Goal: Check status

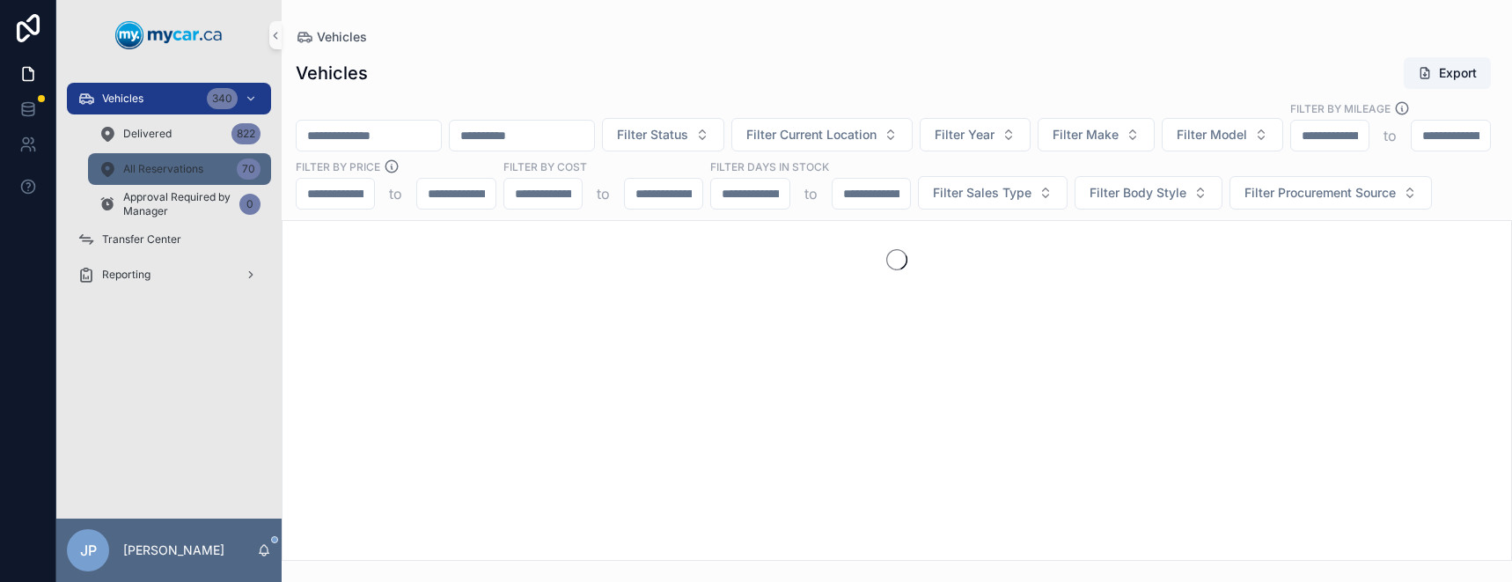
click at [192, 179] on div "All Reservations 70" at bounding box center [180, 169] width 162 height 28
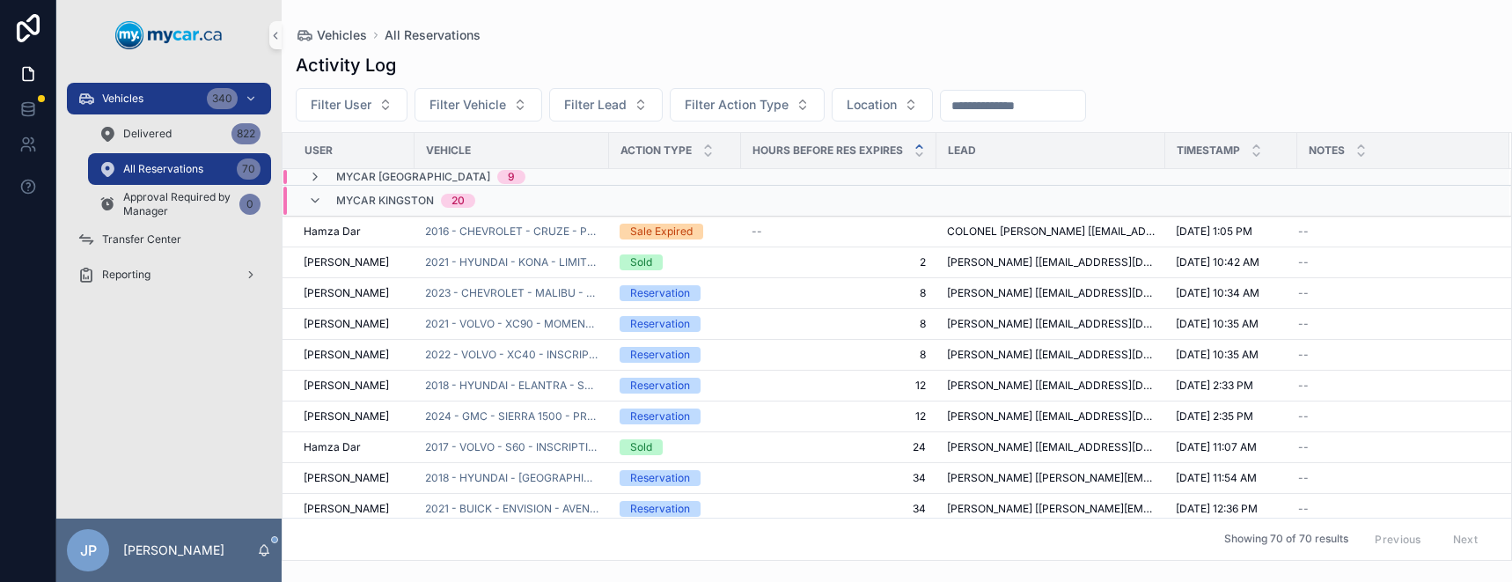
click at [386, 205] on span "MyCar Kingston" at bounding box center [385, 201] width 98 height 14
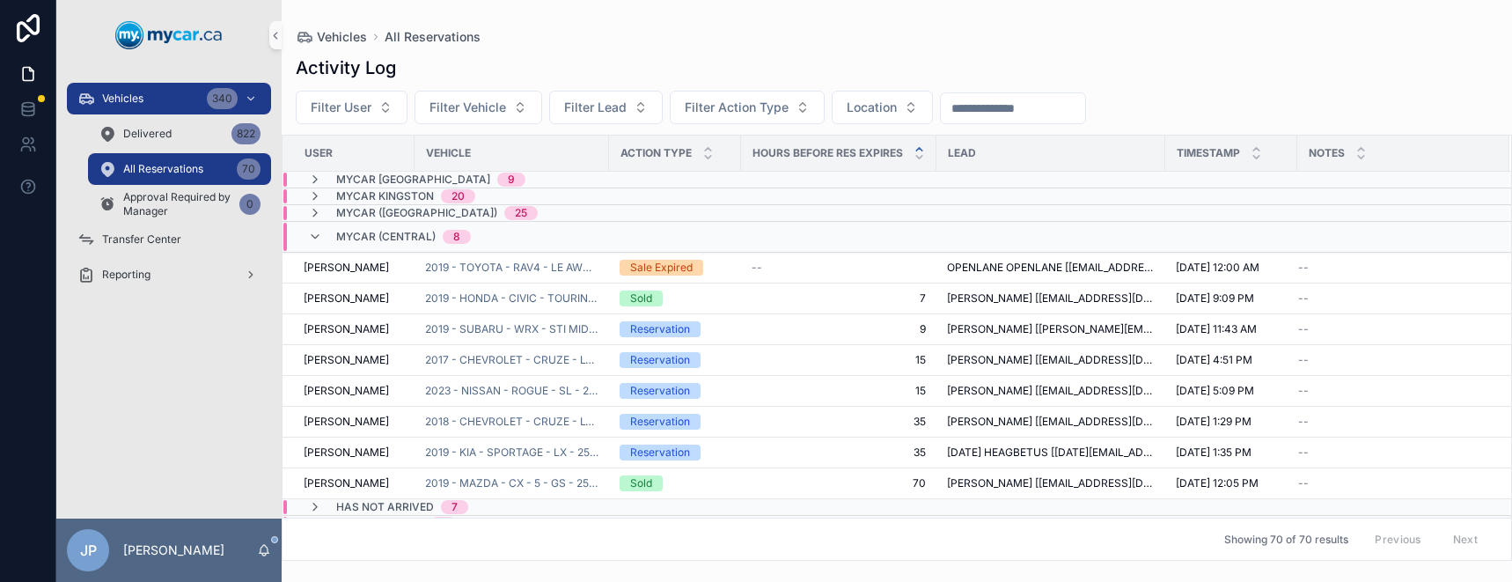
click at [399, 194] on span "MyCar Kingston" at bounding box center [385, 196] width 98 height 14
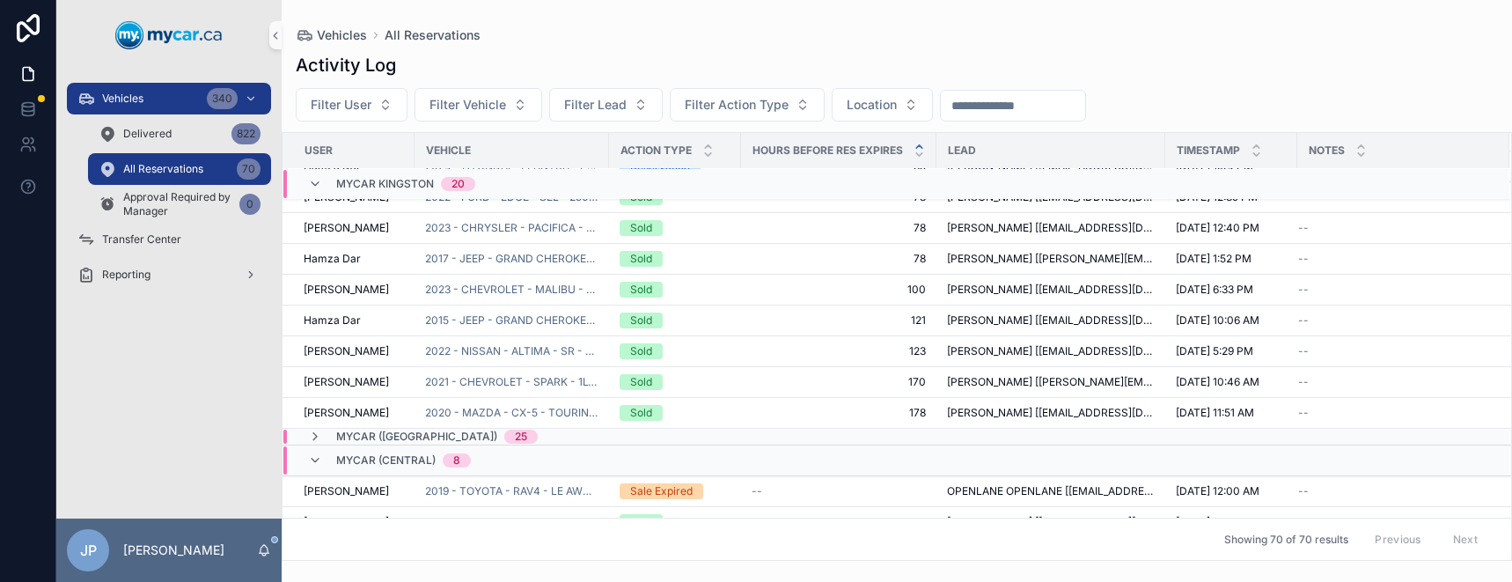
scroll to position [410, 0]
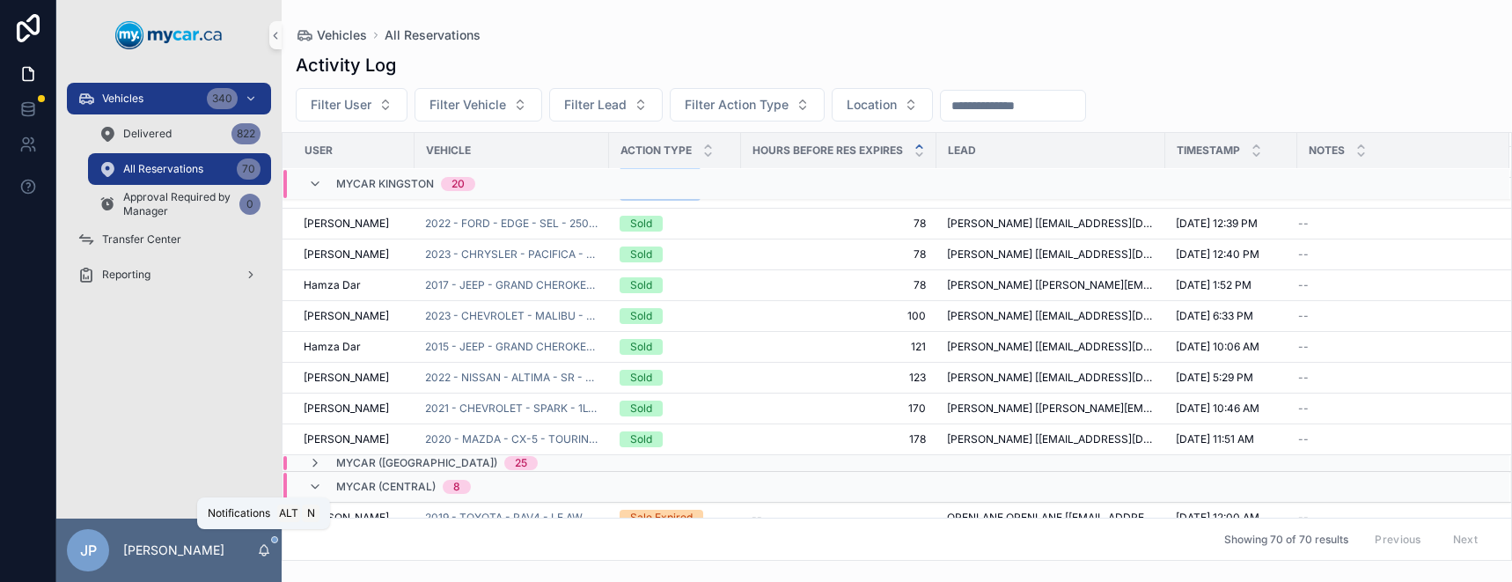
click at [267, 553] on icon "scrollable content" at bounding box center [265, 549] width 10 height 8
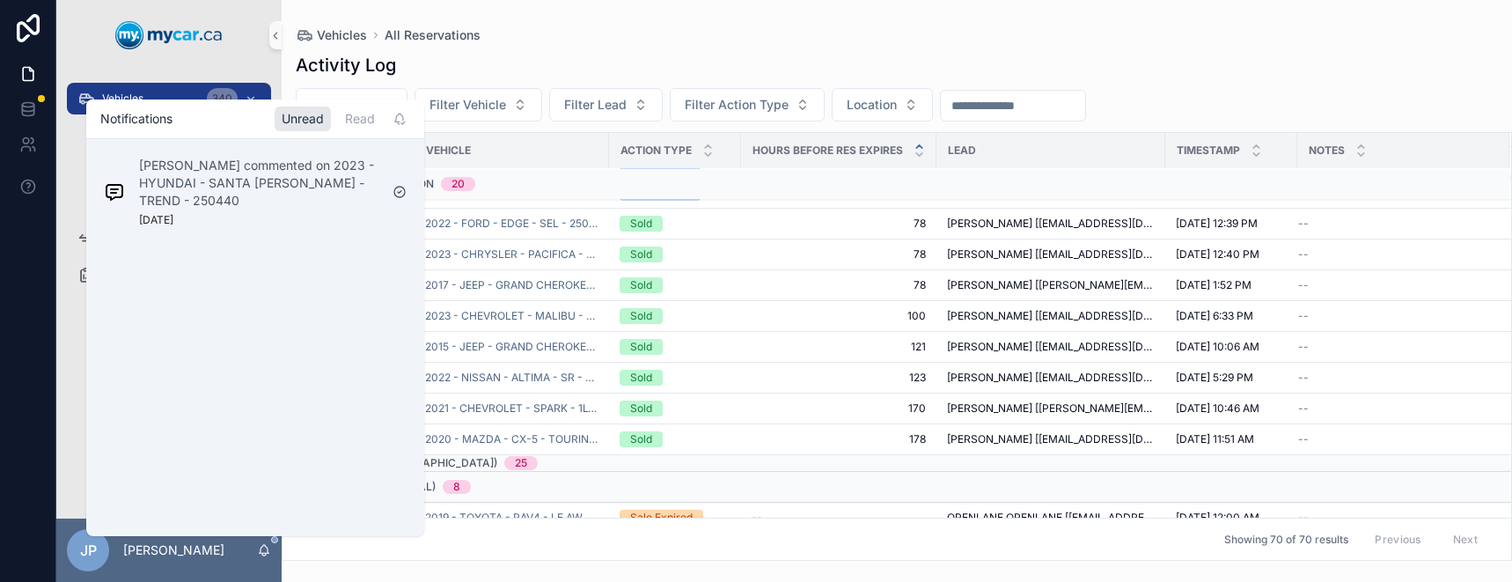
click at [68, 393] on div "Vehicles 340 Delivered 822 All Reservations 70 Approval Required by Manager 0 T…" at bounding box center [168, 294] width 225 height 448
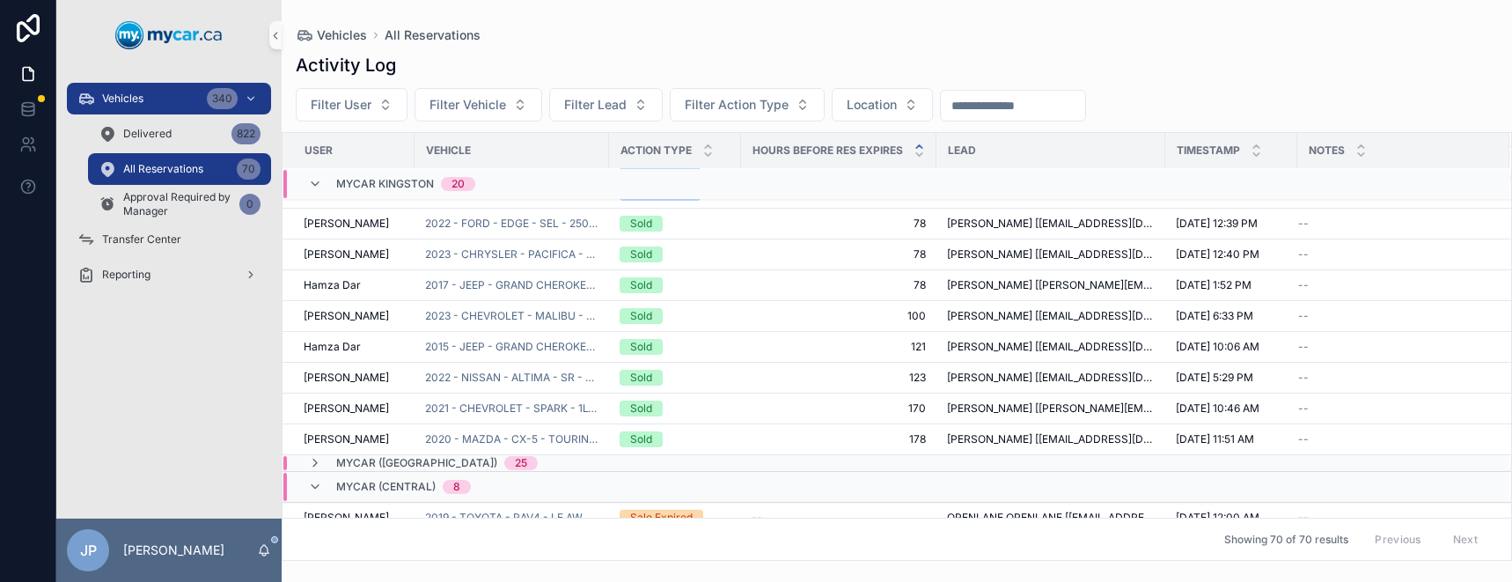
click at [188, 491] on div "Vehicles 340 Delivered 822 All Reservations 70 Approval Required by Manager 0 T…" at bounding box center [168, 294] width 225 height 448
